Goal: Answer question/provide support: Share knowledge or assist other users

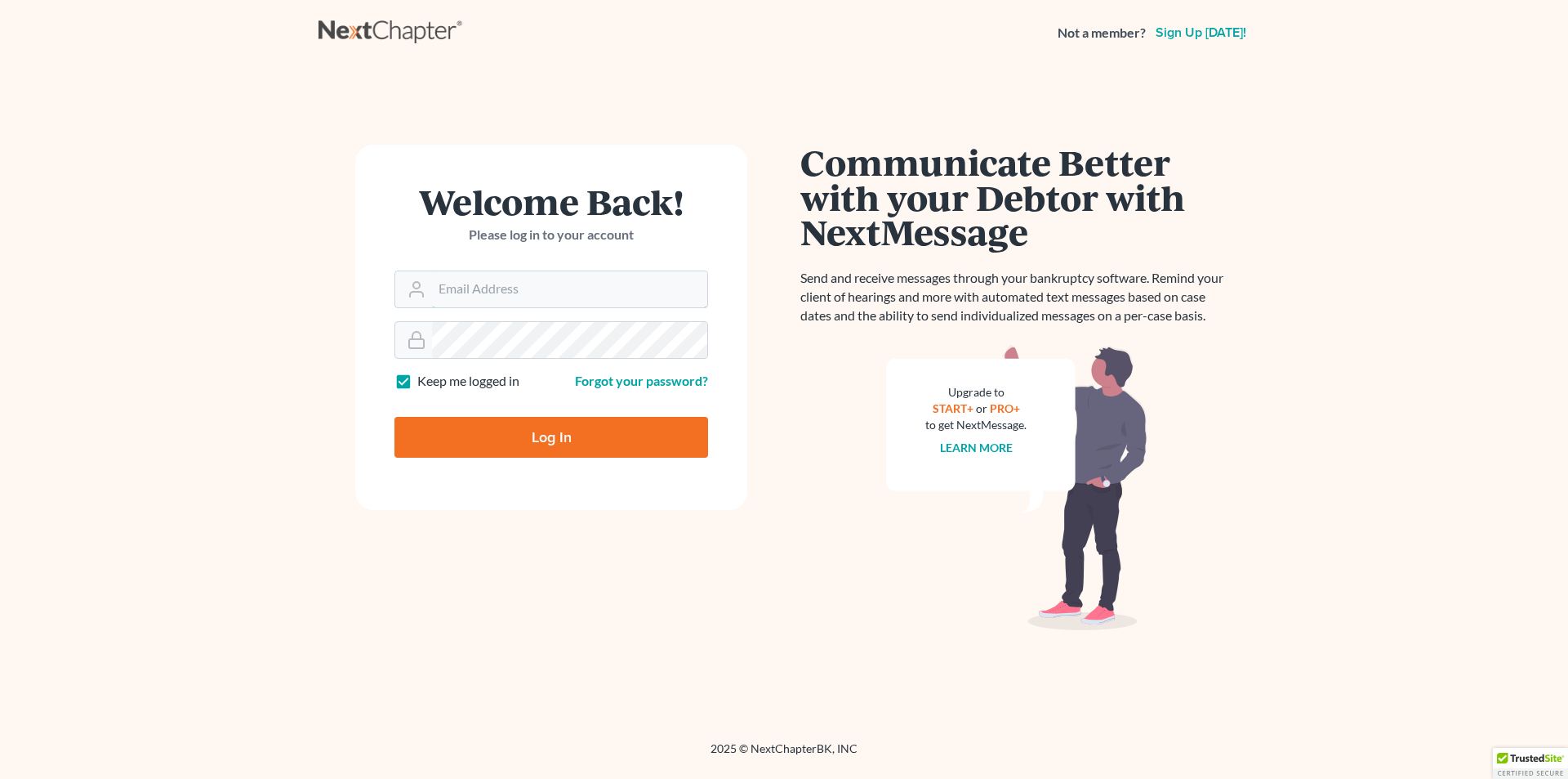
type input "[PERSON_NAME][EMAIL_ADDRESS][DOMAIN_NAME]"
click at [546, 431] on input "Log In" at bounding box center [551, 437] width 314 height 41
type input "Thinking..."
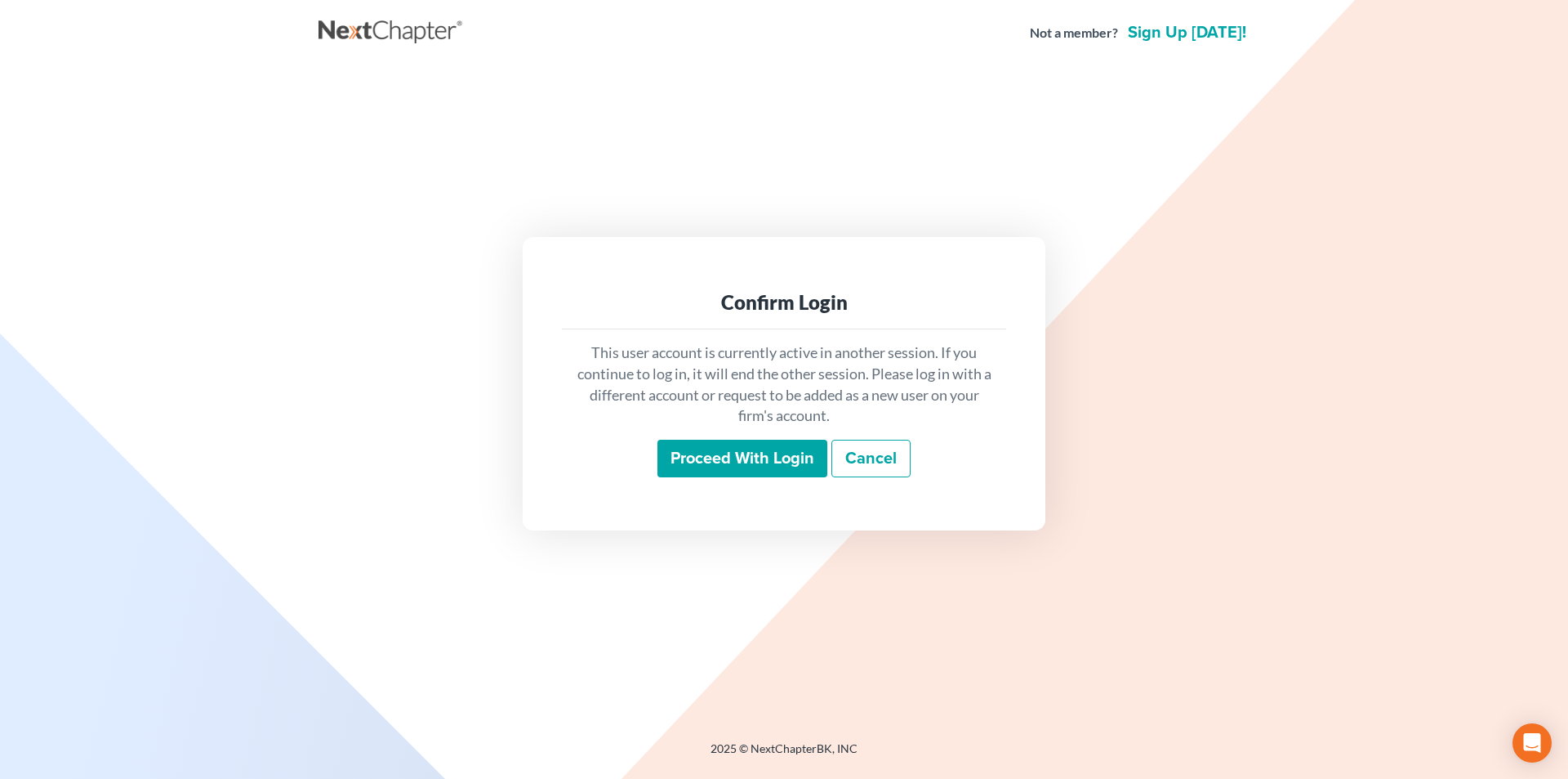
click at [754, 463] on input "Proceed with login" at bounding box center [742, 458] width 170 height 37
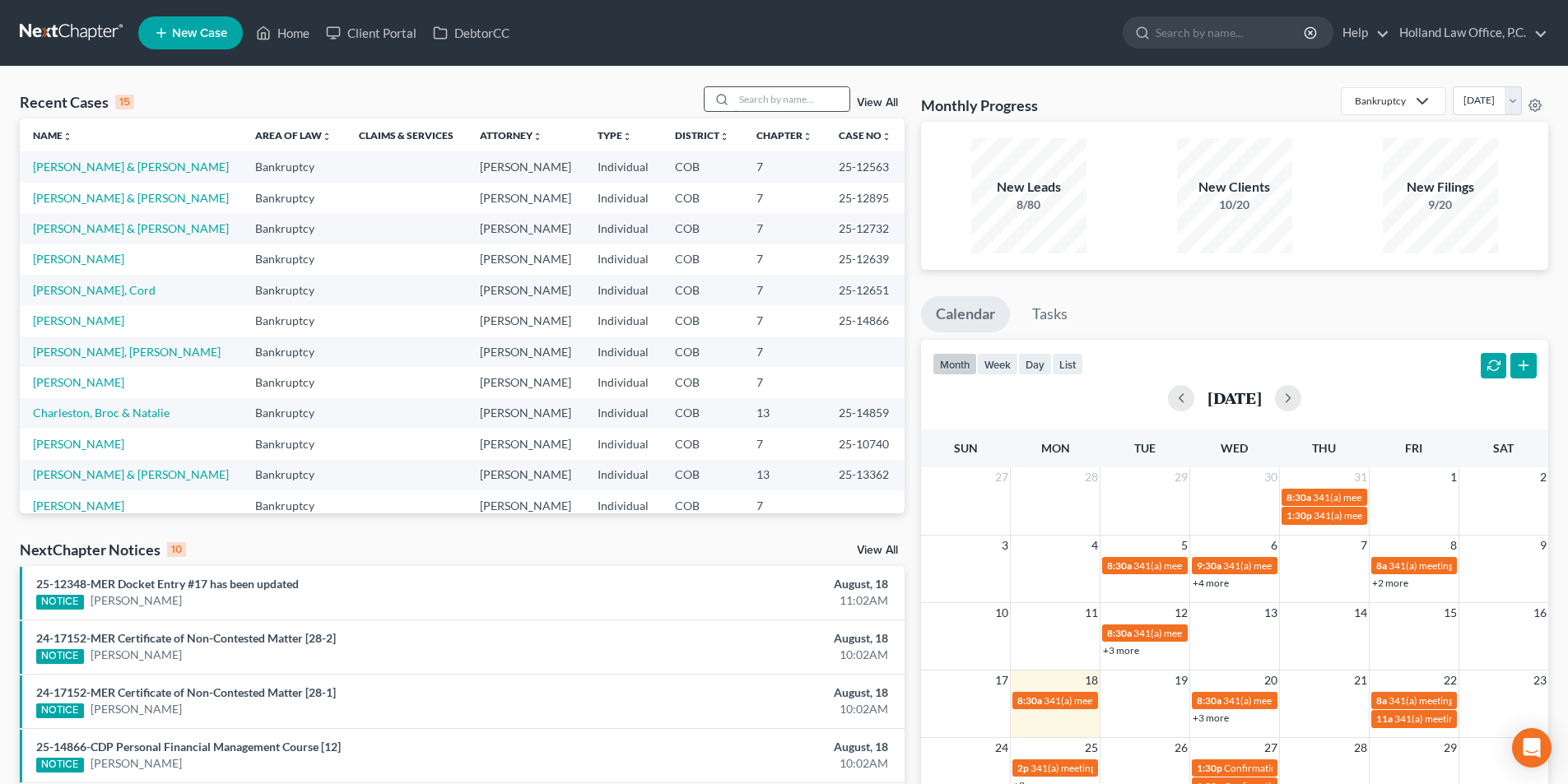
click at [801, 104] on input "search" at bounding box center [791, 99] width 115 height 24
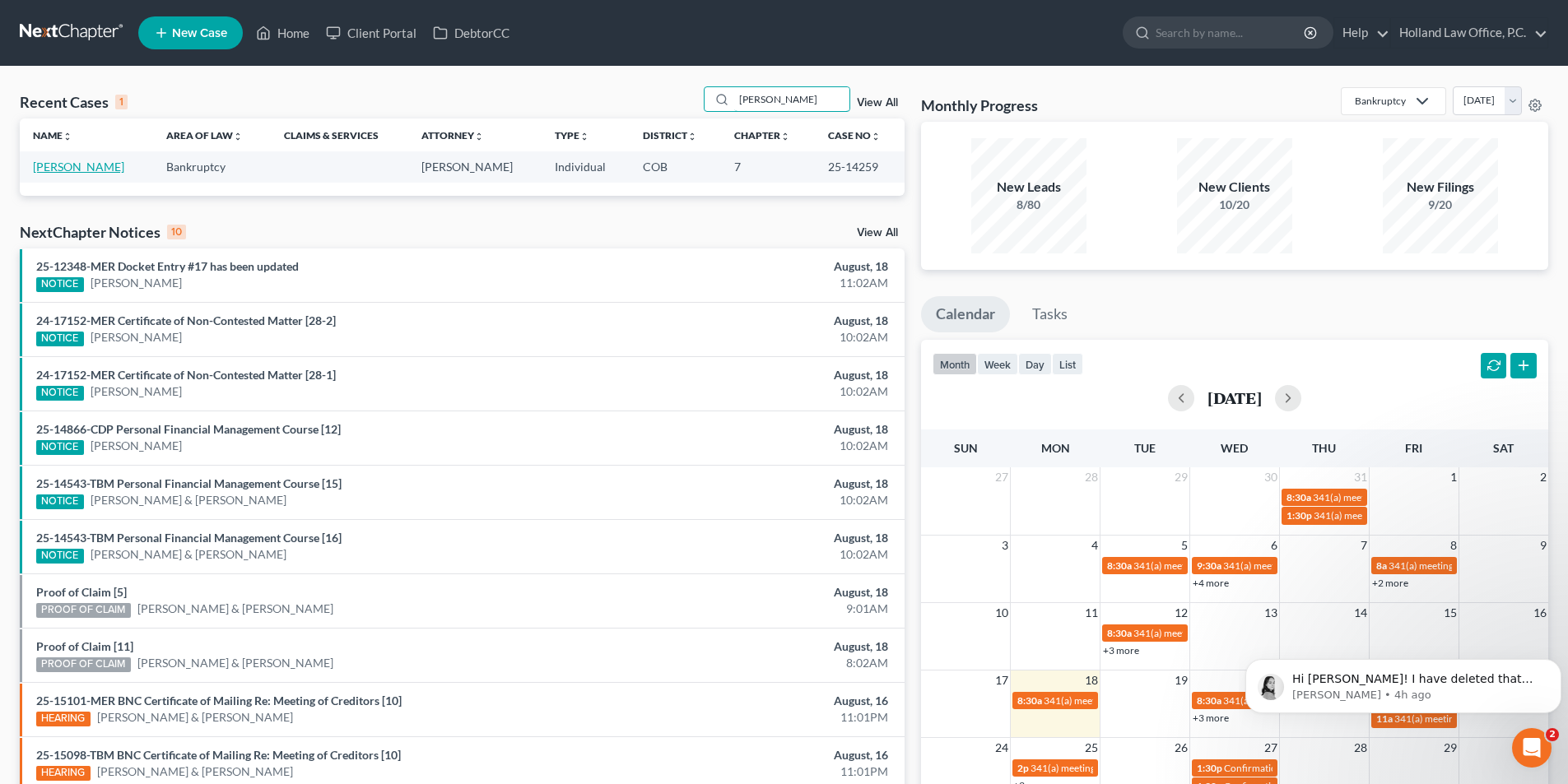
type input "Caron"
click at [94, 168] on link "Caron, Jacquelyn" at bounding box center [78, 166] width 91 height 14
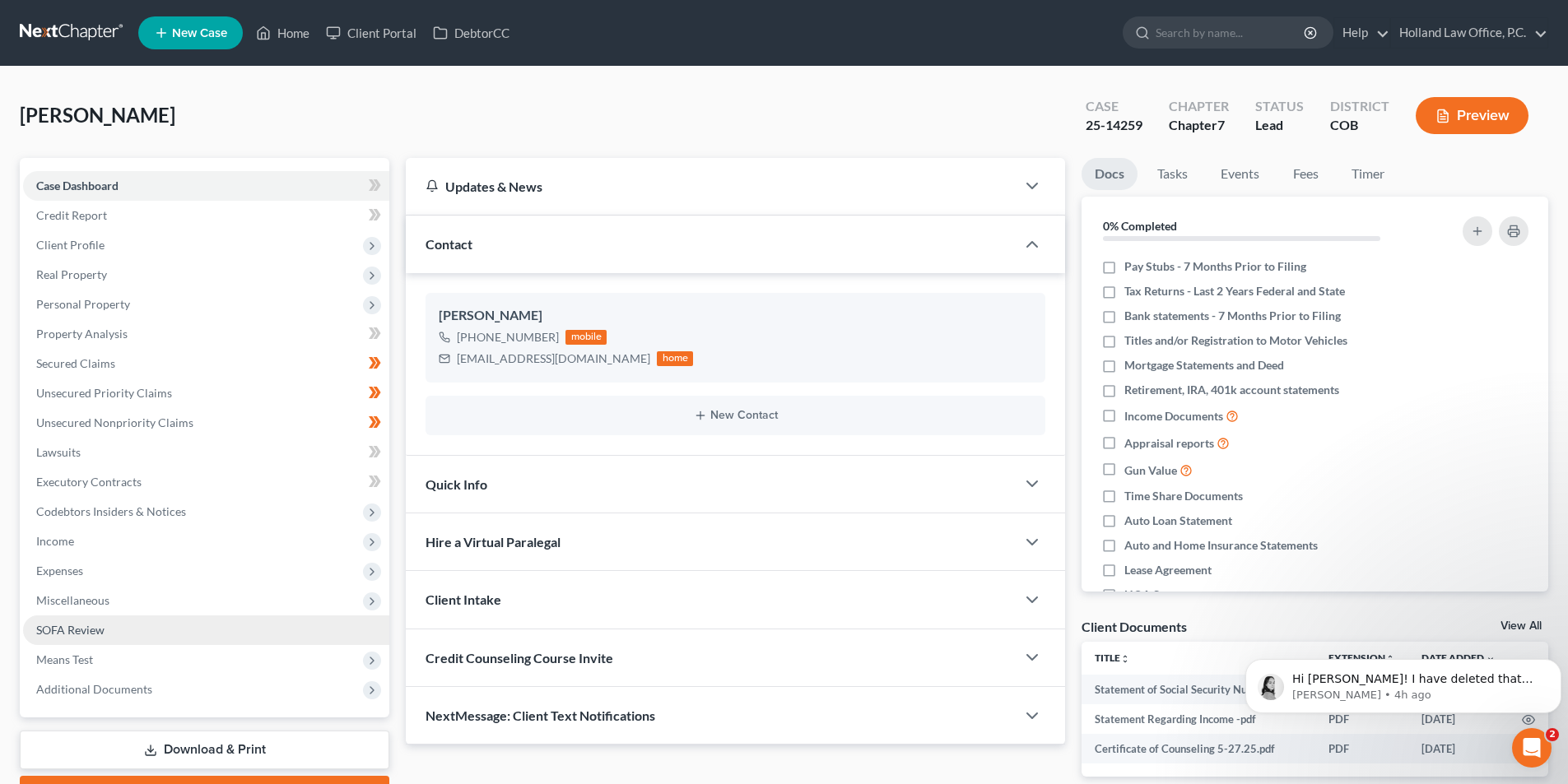
click at [105, 680] on span "Additional Documents" at bounding box center [206, 689] width 366 height 30
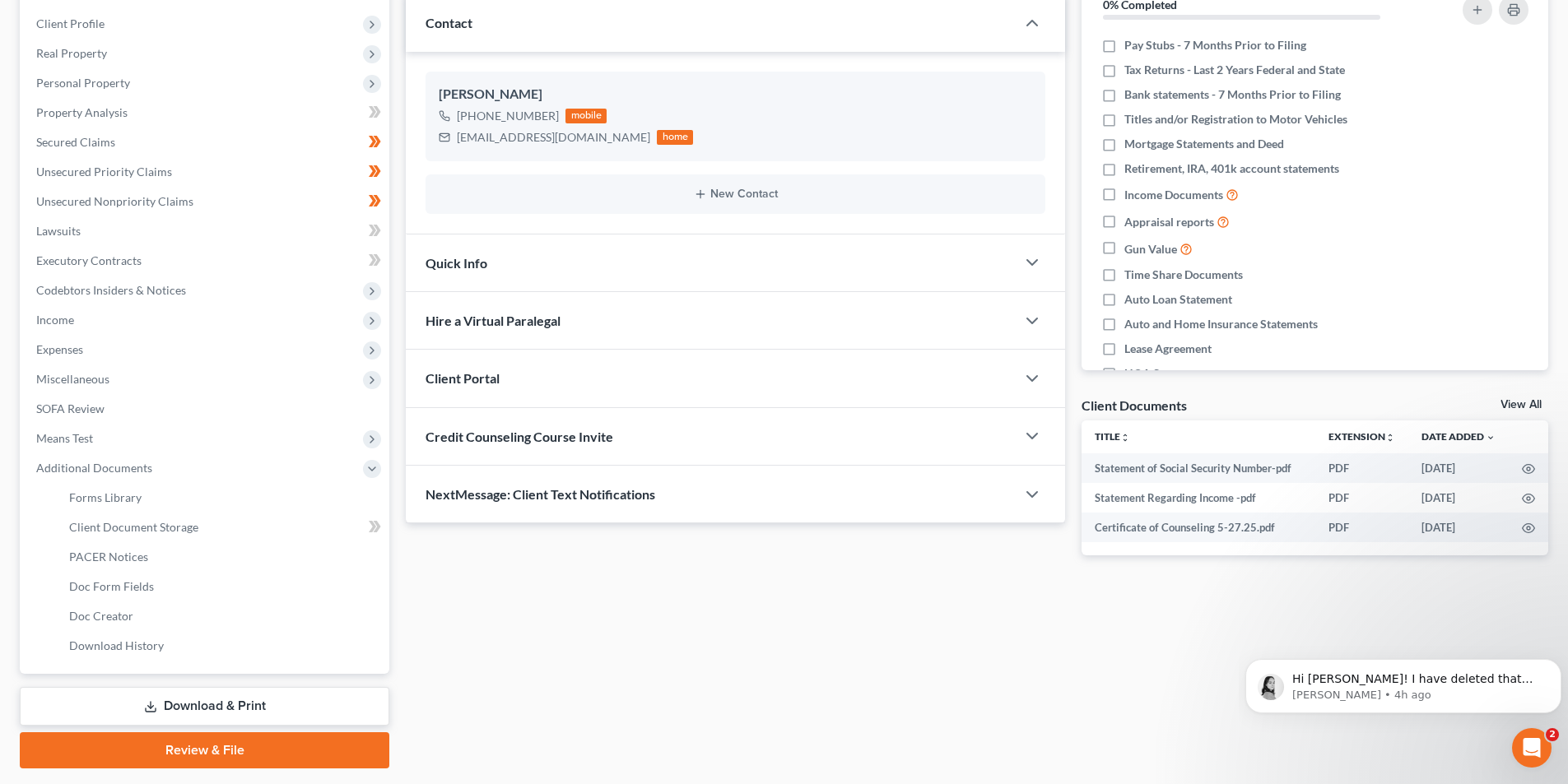
scroll to position [268, 0]
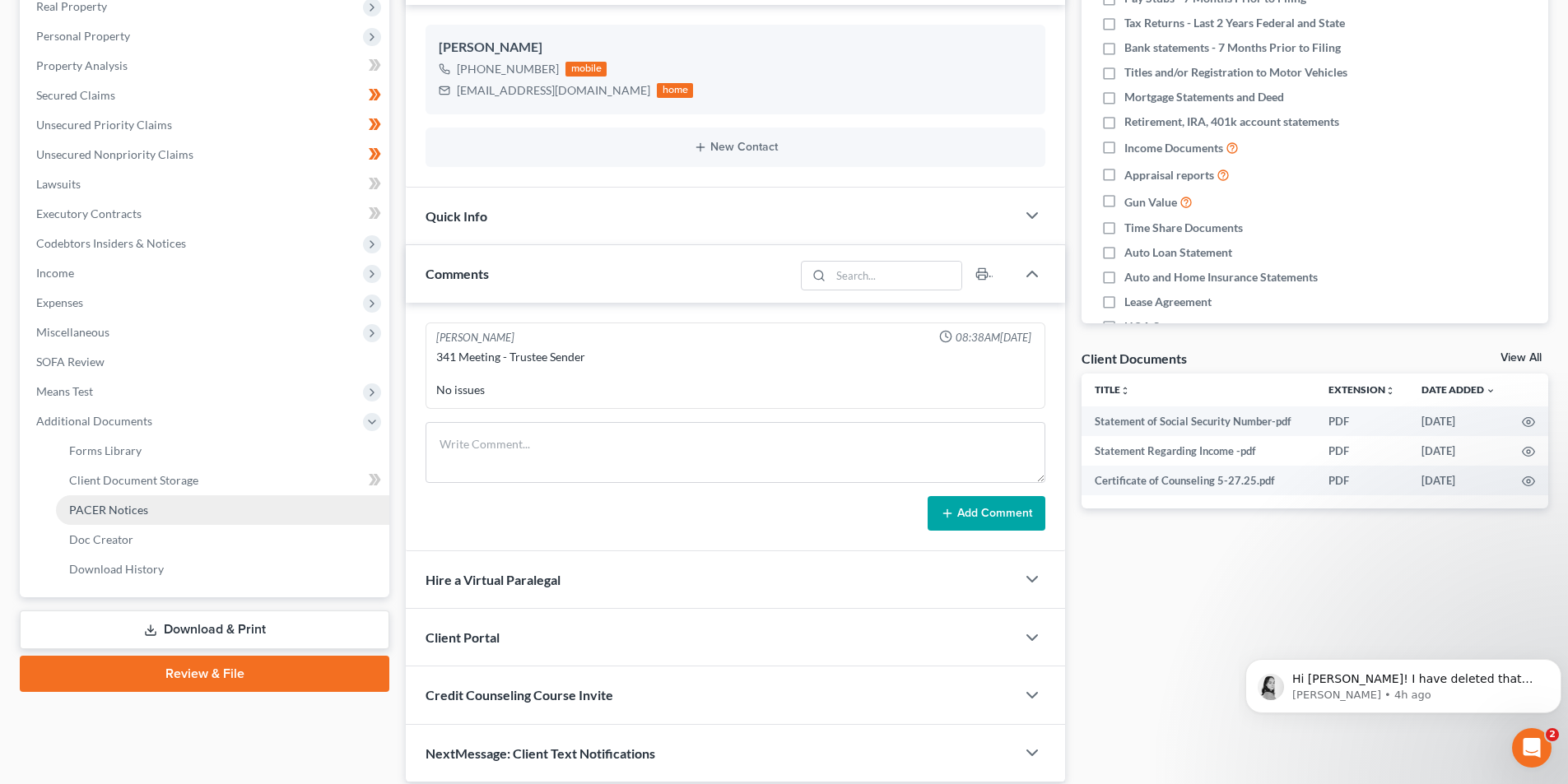
click at [120, 513] on span "PACER Notices" at bounding box center [108, 509] width 79 height 14
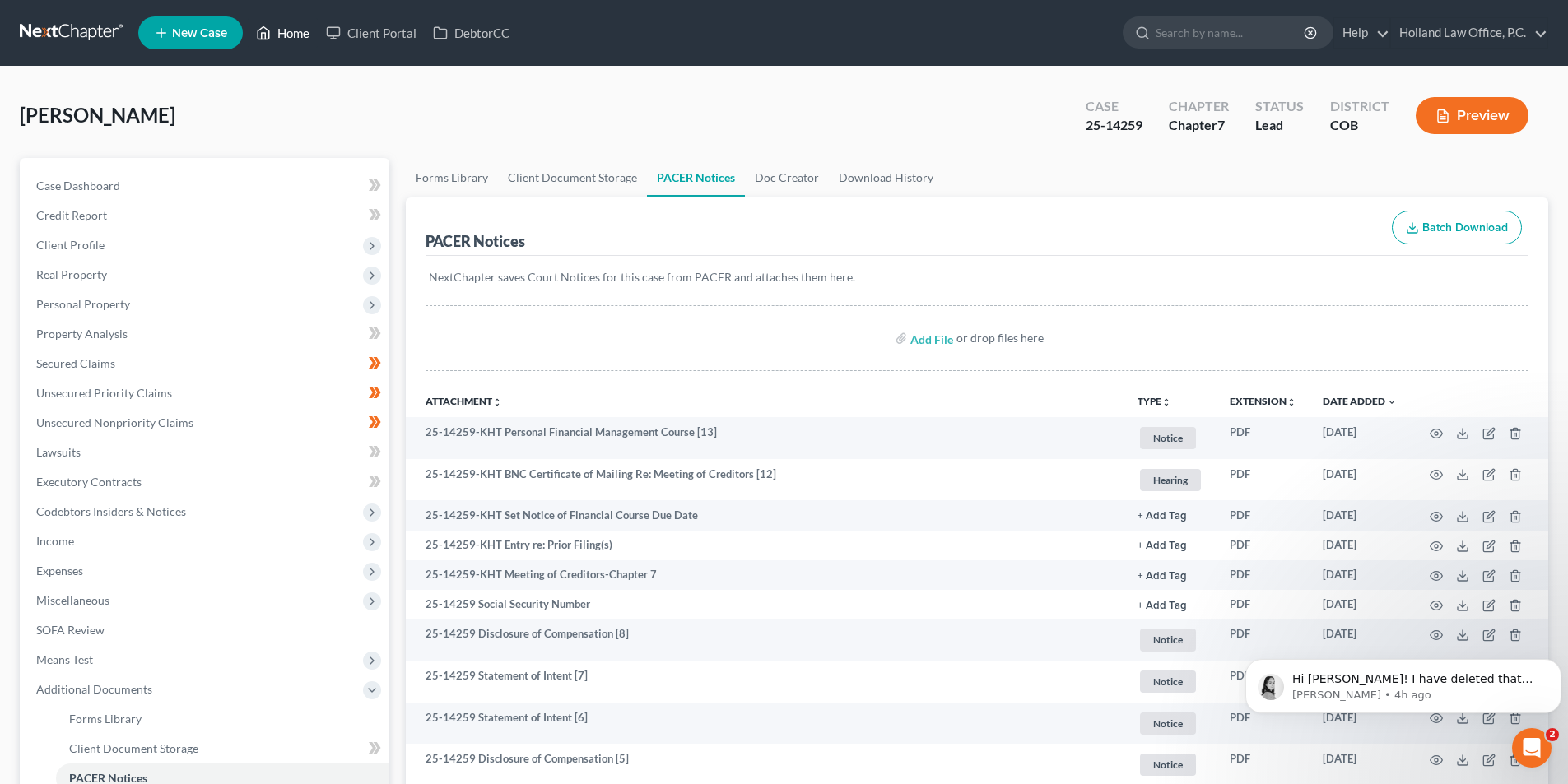
click at [285, 30] on link "Home" at bounding box center [283, 32] width 70 height 30
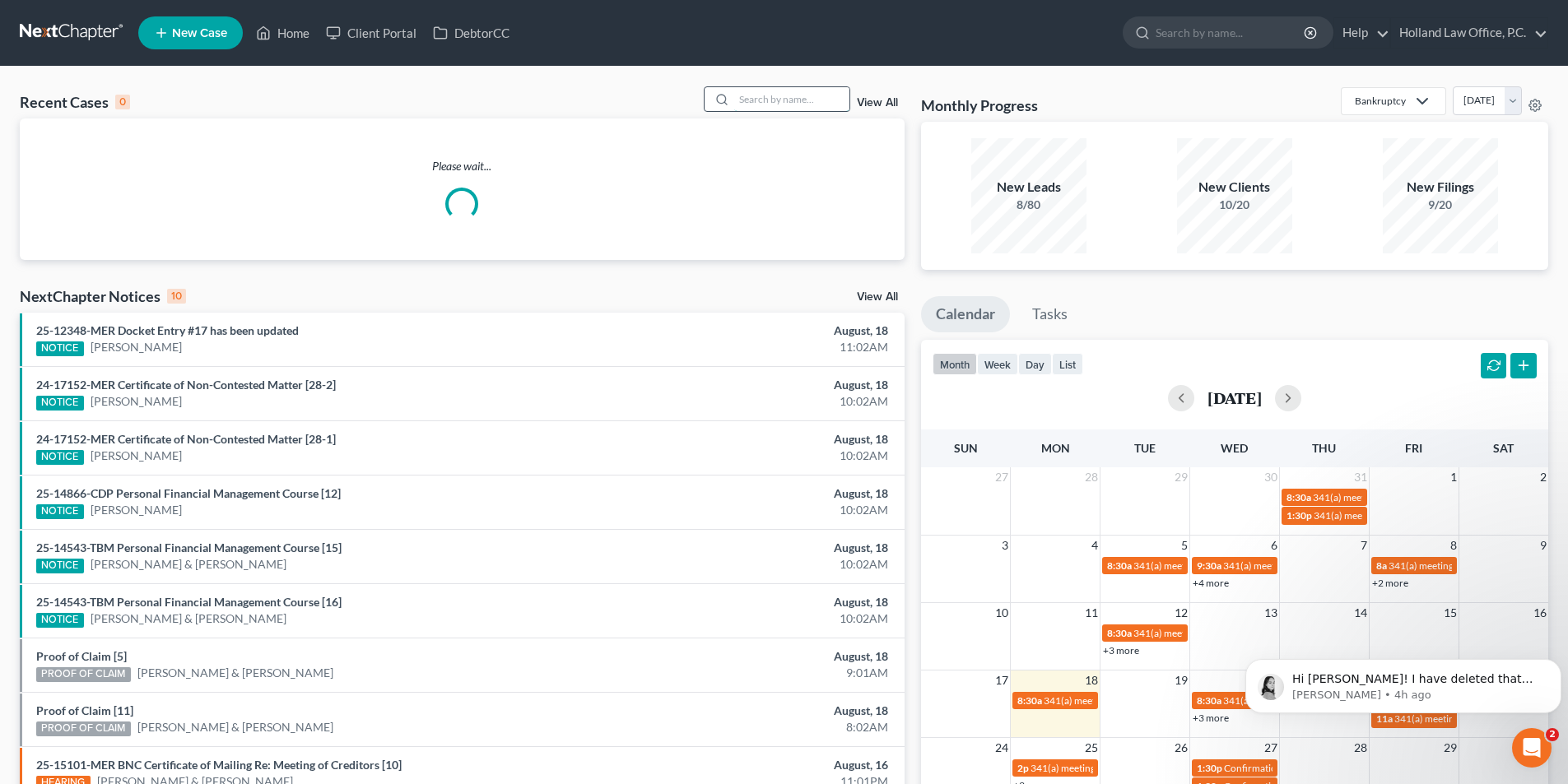
click at [749, 95] on input "search" at bounding box center [791, 99] width 115 height 24
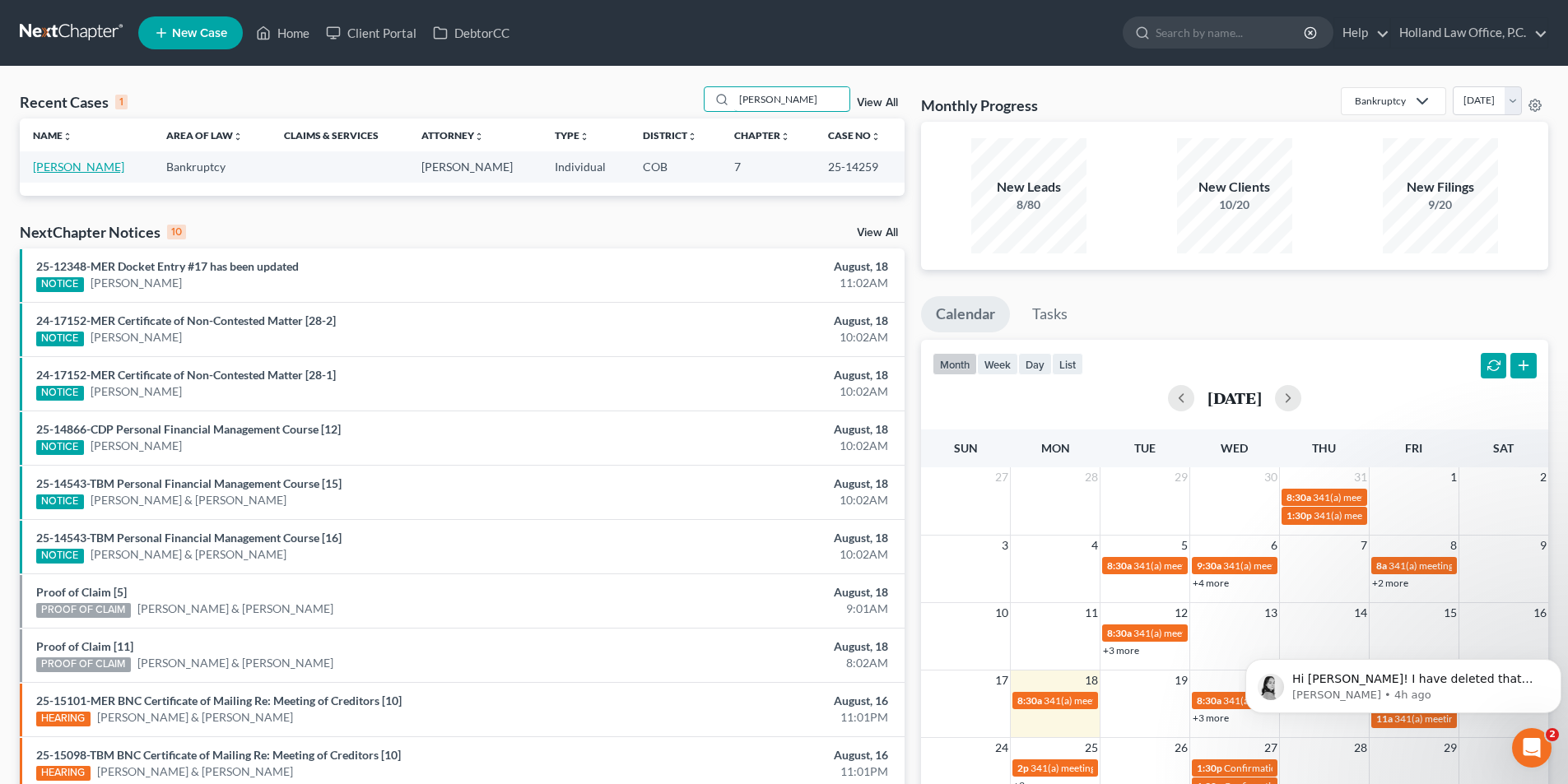
type input "Caron"
click at [83, 169] on link "Caron, Jacquelyn" at bounding box center [78, 166] width 91 height 14
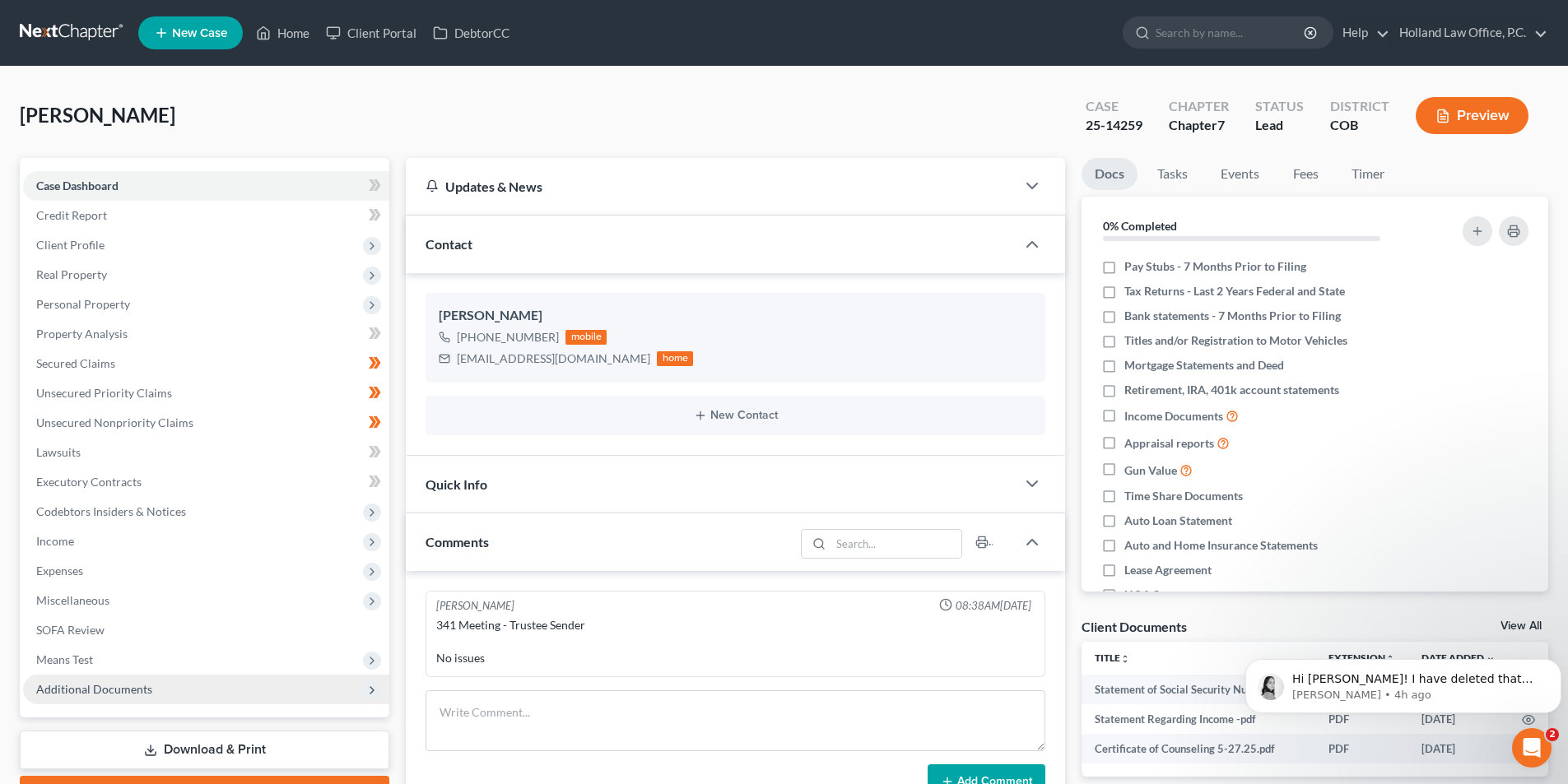
click at [188, 685] on span "Additional Documents" at bounding box center [206, 689] width 366 height 30
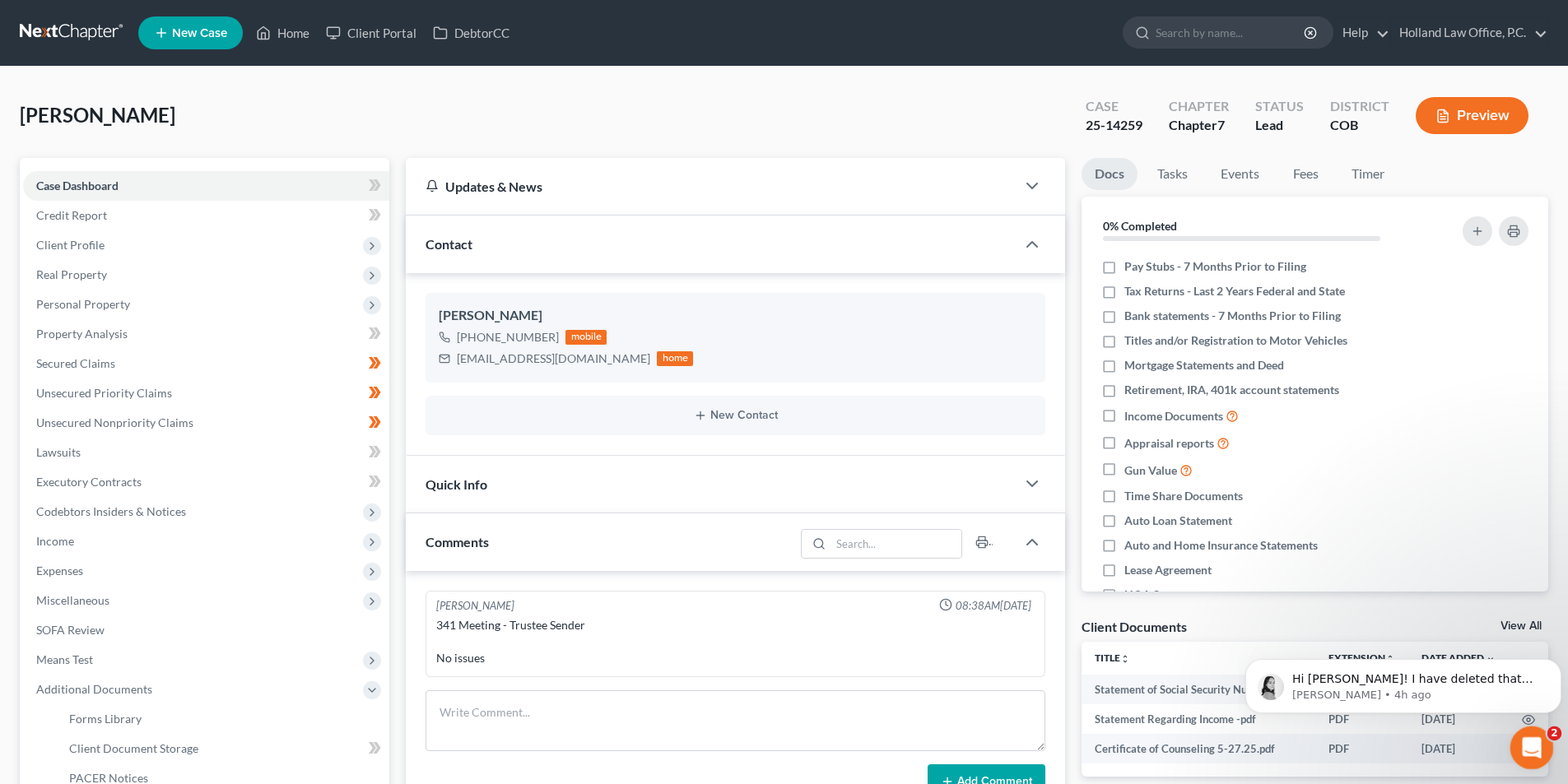
click at [1527, 744] on icon "Open Intercom Messenger" at bounding box center [1530, 746] width 27 height 27
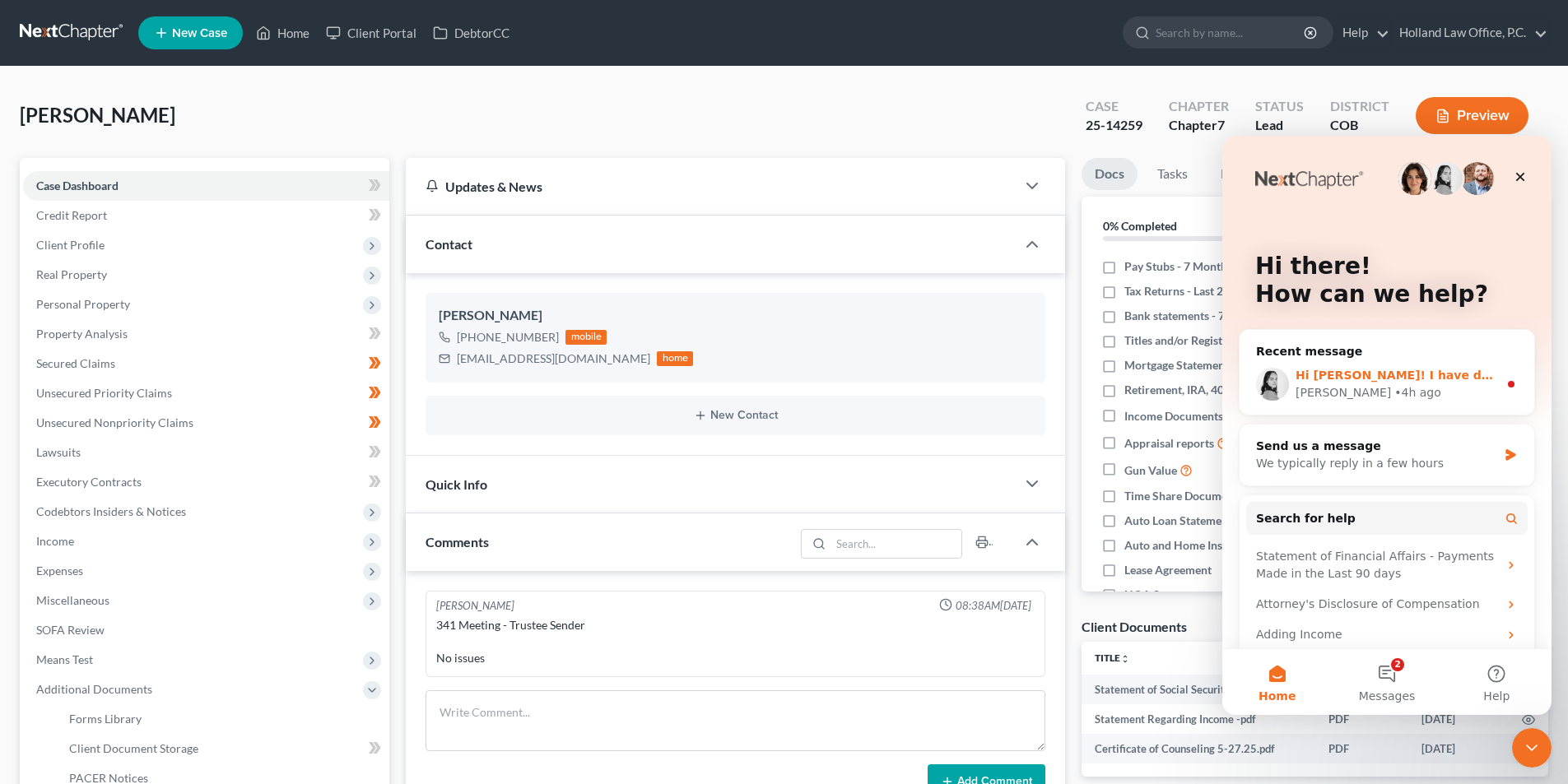
click at [1394, 390] on div "• 4h ago" at bounding box center [1417, 392] width 47 height 17
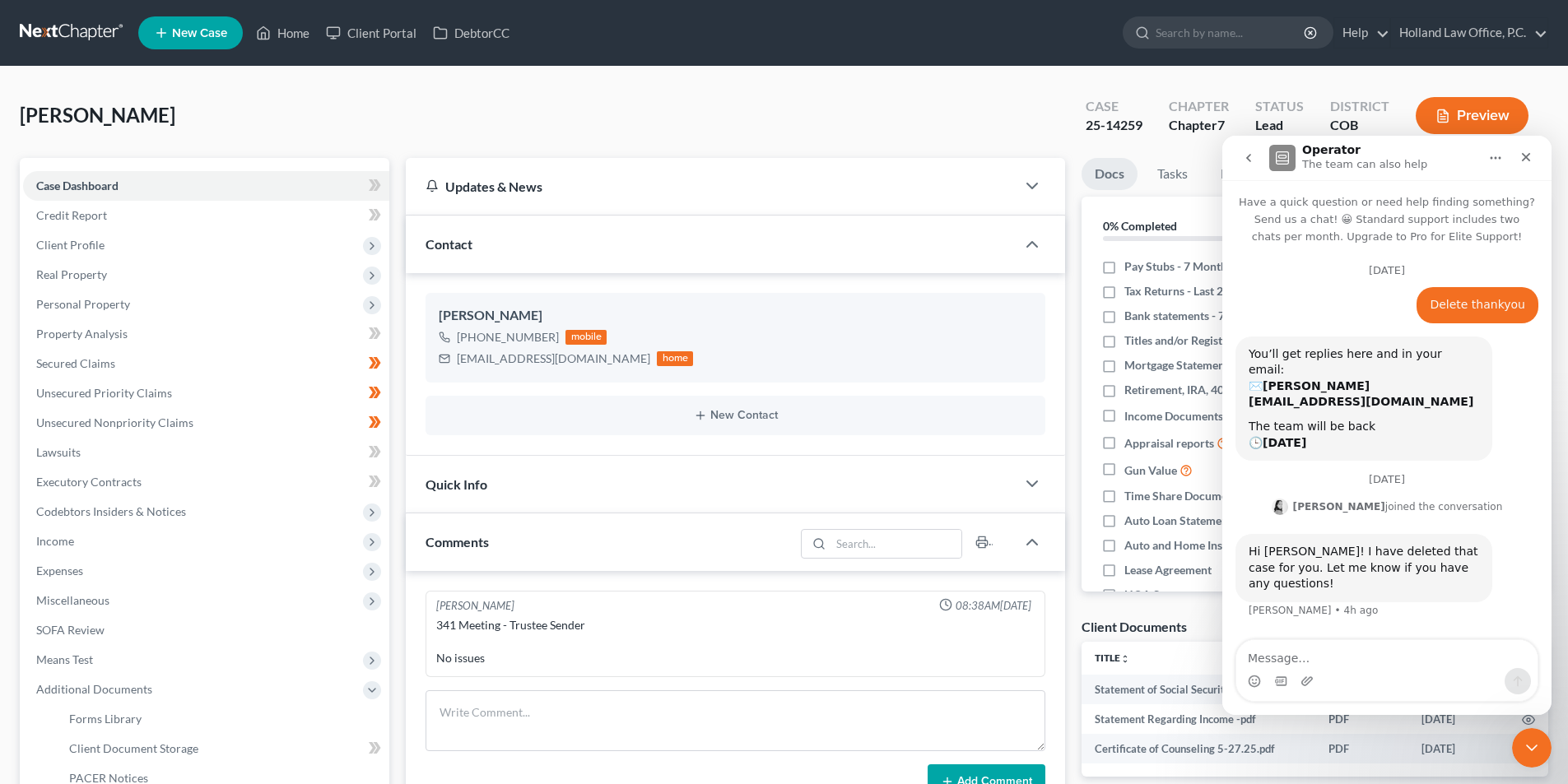
scroll to position [3, 0]
click at [1261, 655] on textarea "Tahnkyou!" at bounding box center [1387, 654] width 302 height 28
type textarea "Thankyou!"
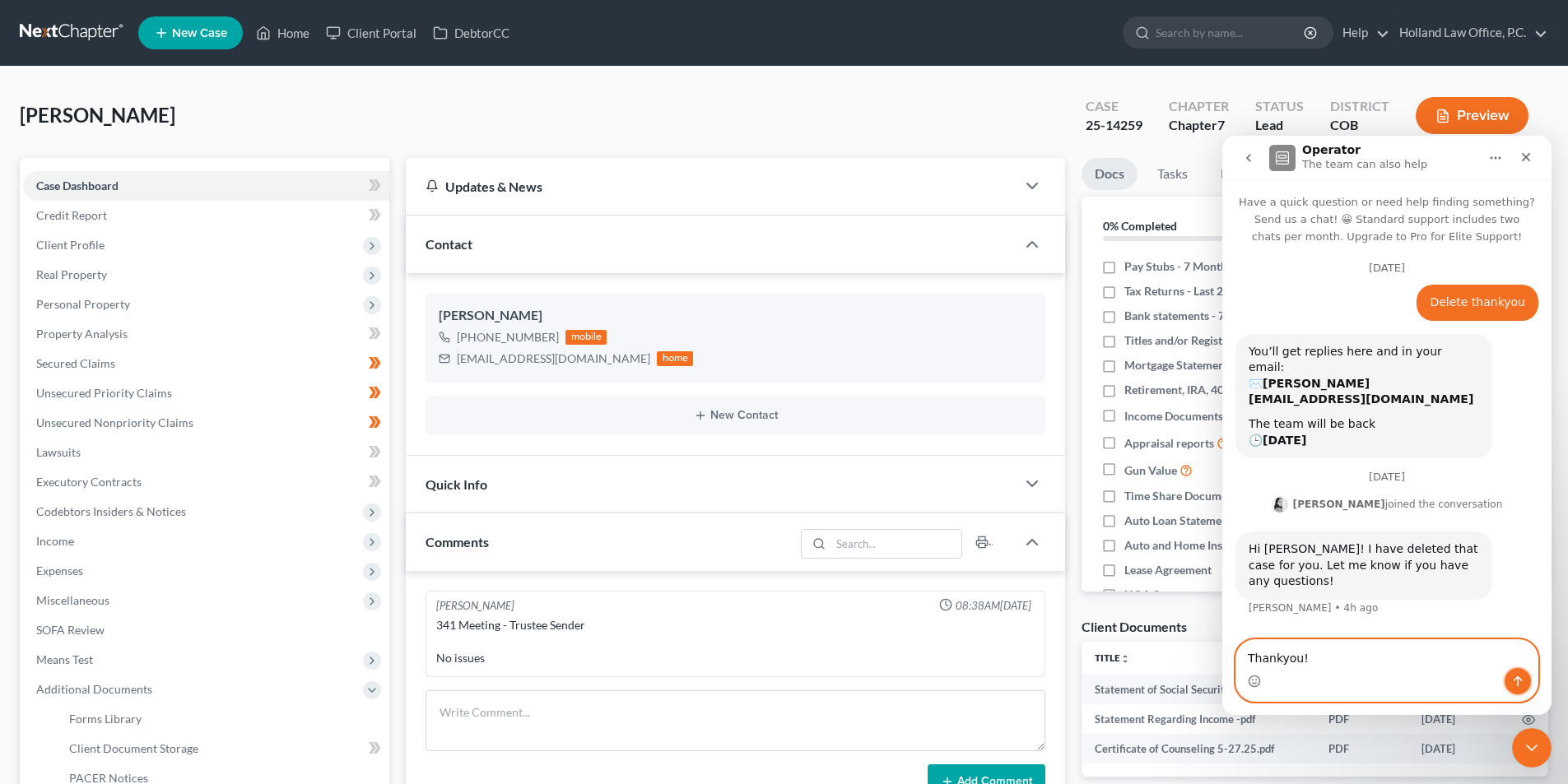
click at [1517, 684] on icon "Send a message…" at bounding box center [1517, 680] width 13 height 13
click at [1534, 748] on icon "Close Intercom Messenger" at bounding box center [1529, 745] width 20 height 20
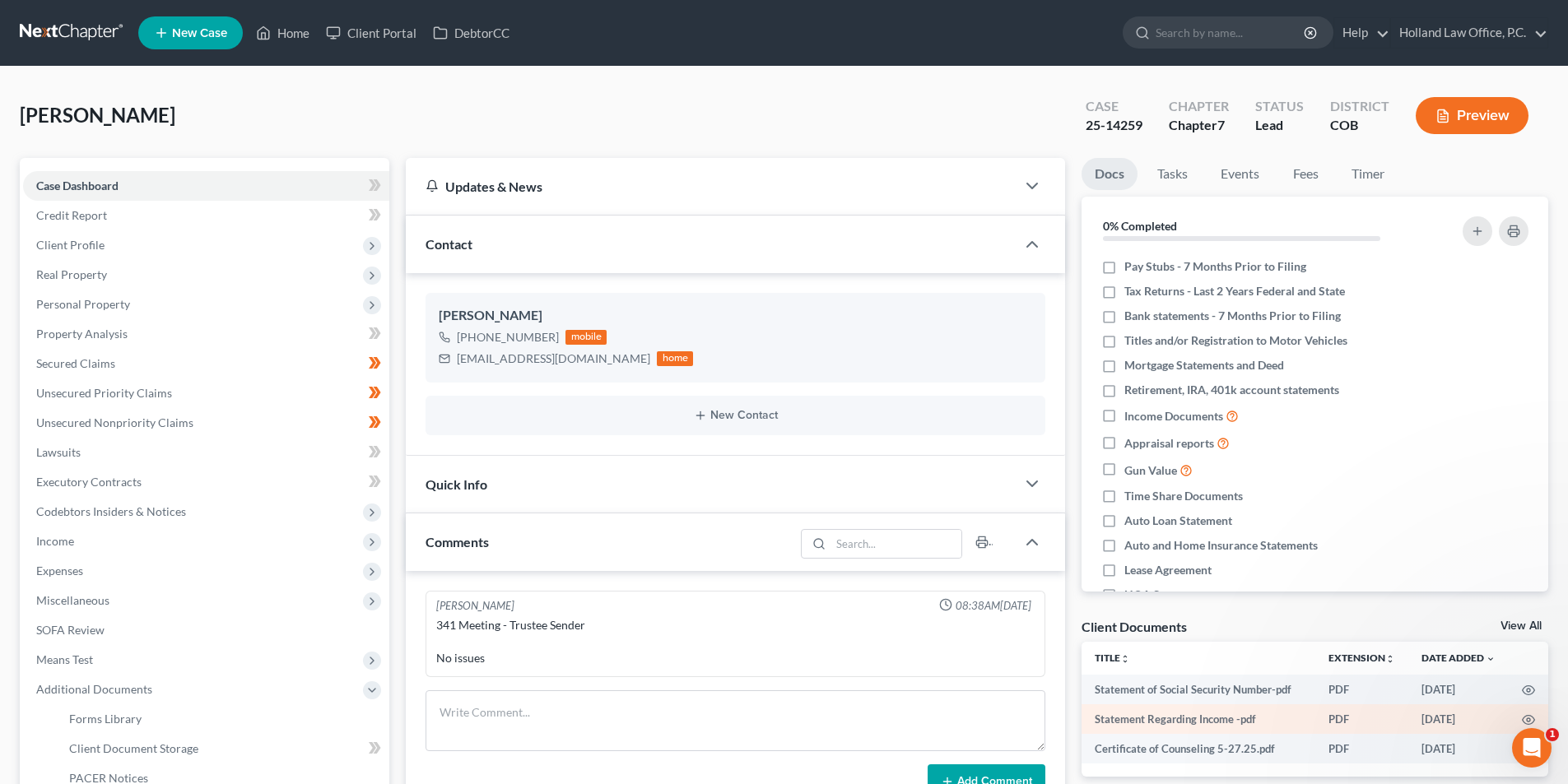
scroll to position [0, 0]
click at [1377, 183] on link "Timer" at bounding box center [1368, 175] width 60 height 32
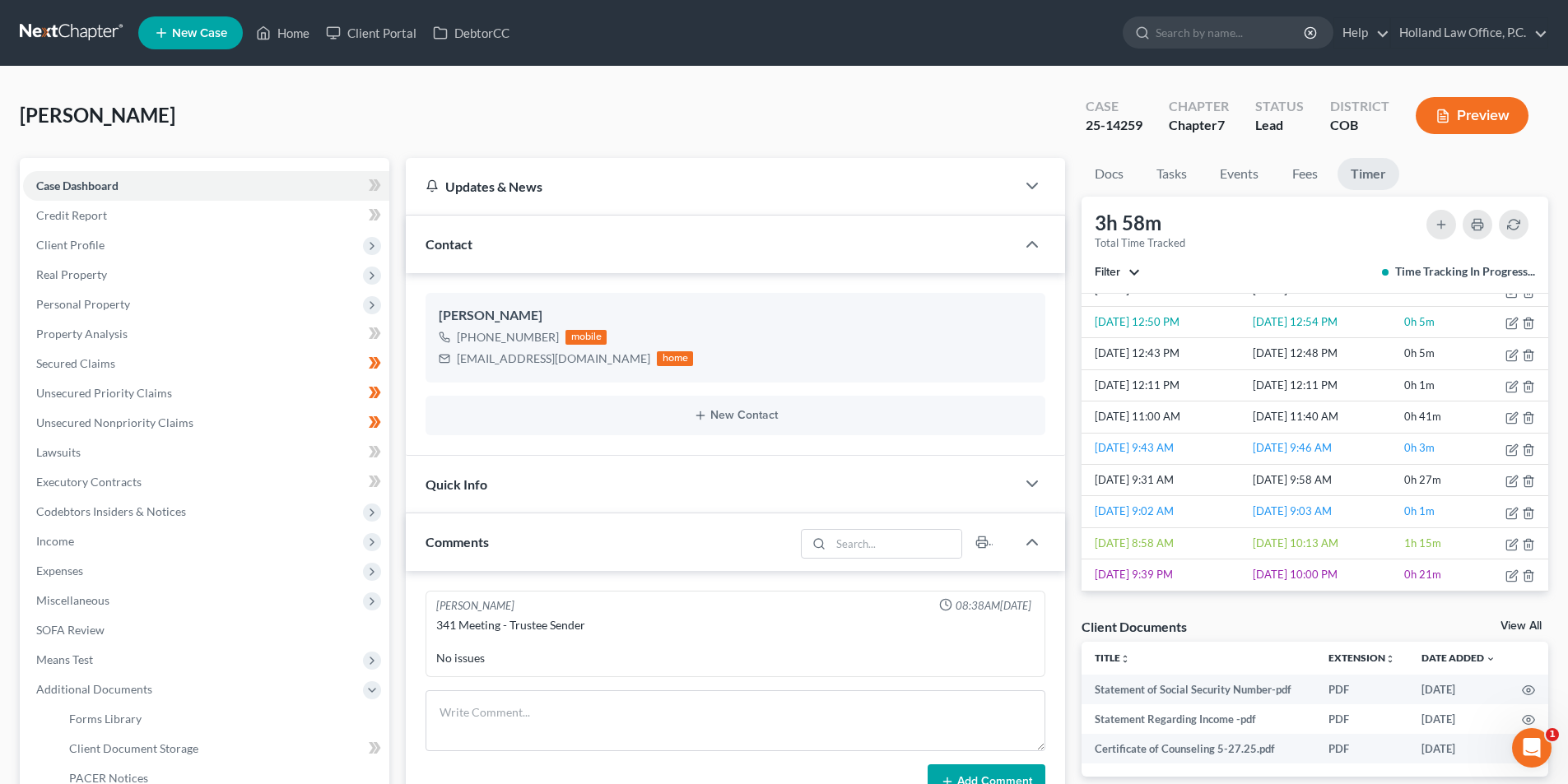
scroll to position [339, 0]
click at [121, 609] on span "Miscellaneous" at bounding box center [206, 600] width 366 height 30
click at [187, 628] on span "Attorney / Credit Counseling Fees" at bounding box center [156, 630] width 174 height 14
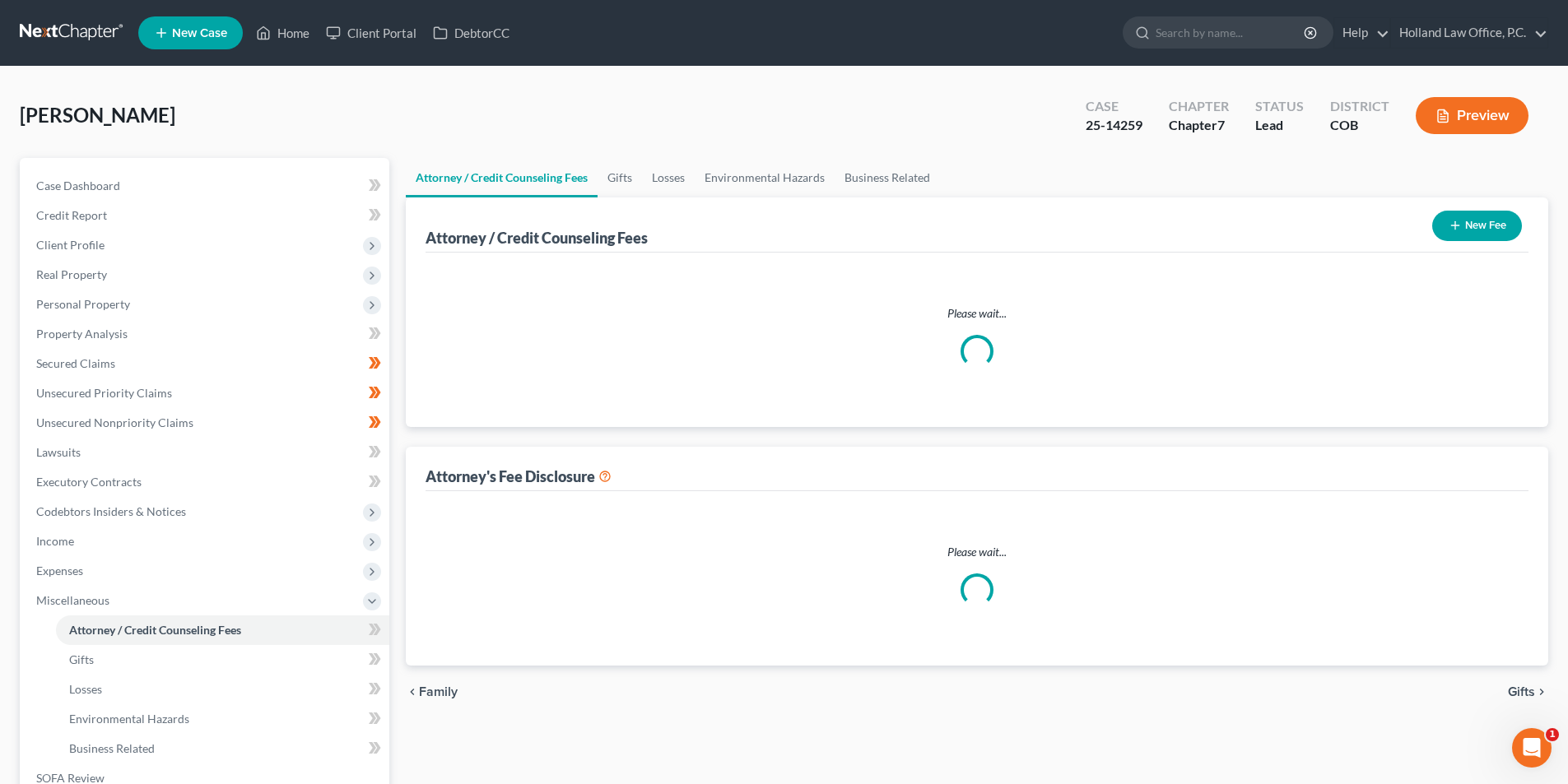
select select "0"
